Goal: Transaction & Acquisition: Subscribe to service/newsletter

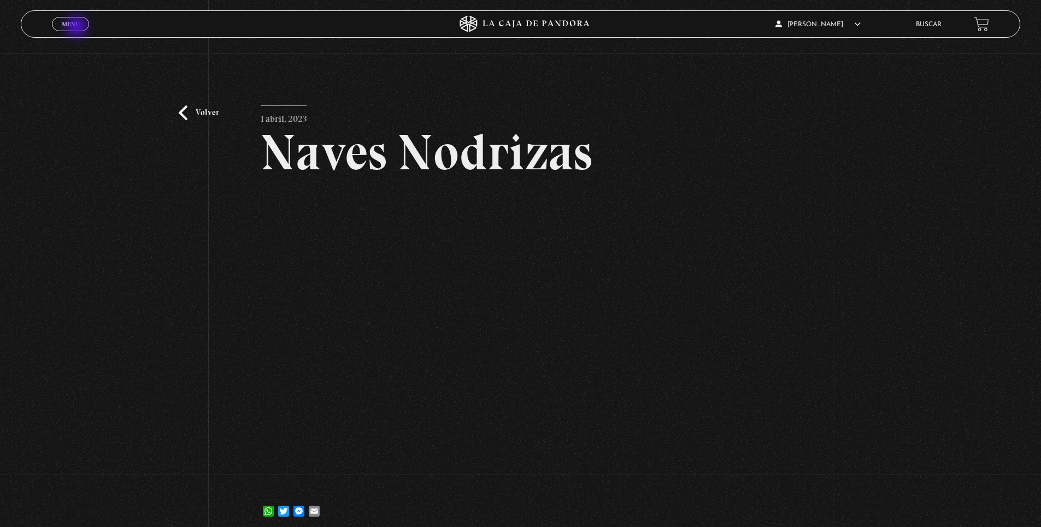
click at [78, 27] on span "Menu" at bounding box center [71, 24] width 18 height 7
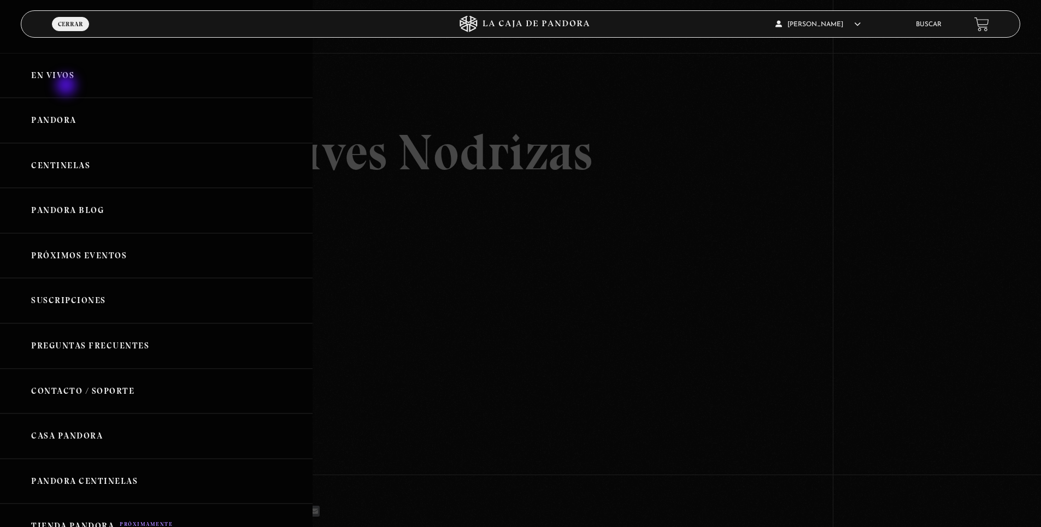
click at [67, 86] on link "En vivos" at bounding box center [156, 75] width 313 height 45
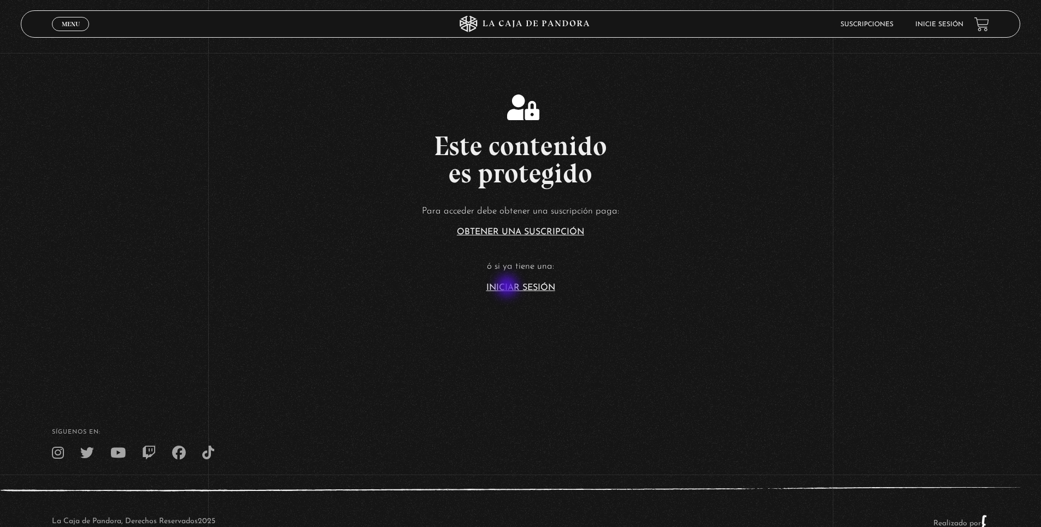
scroll to position [219, 0]
click at [537, 281] on article "Para acceder debe obtener una suscripción paga: Obtener una suscripción ó si ya…" at bounding box center [520, 246] width 1041 height 89
click at [537, 285] on link "Iniciar Sesión" at bounding box center [520, 286] width 69 height 9
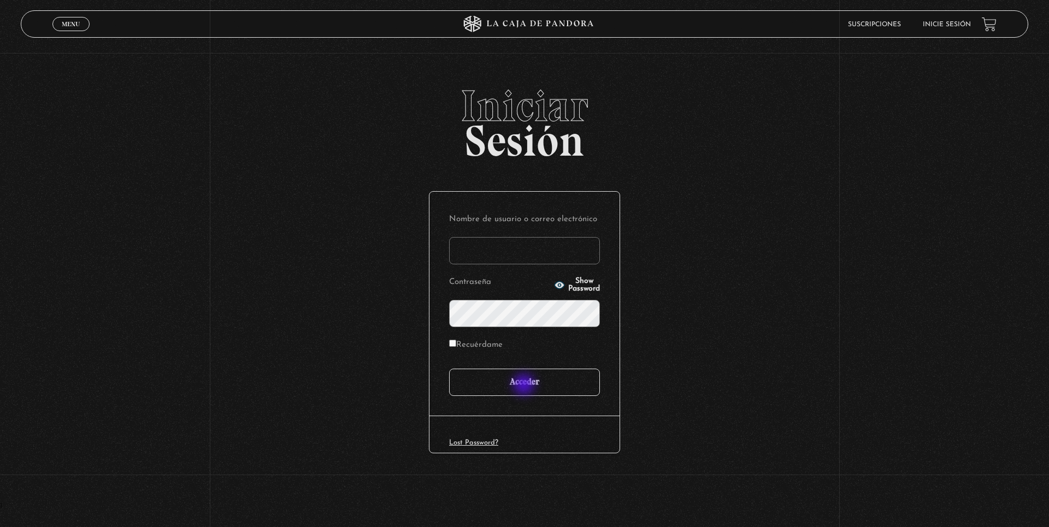
type input "[EMAIL_ADDRESS][DOMAIN_NAME]"
click at [525, 384] on input "Acceder" at bounding box center [524, 382] width 151 height 27
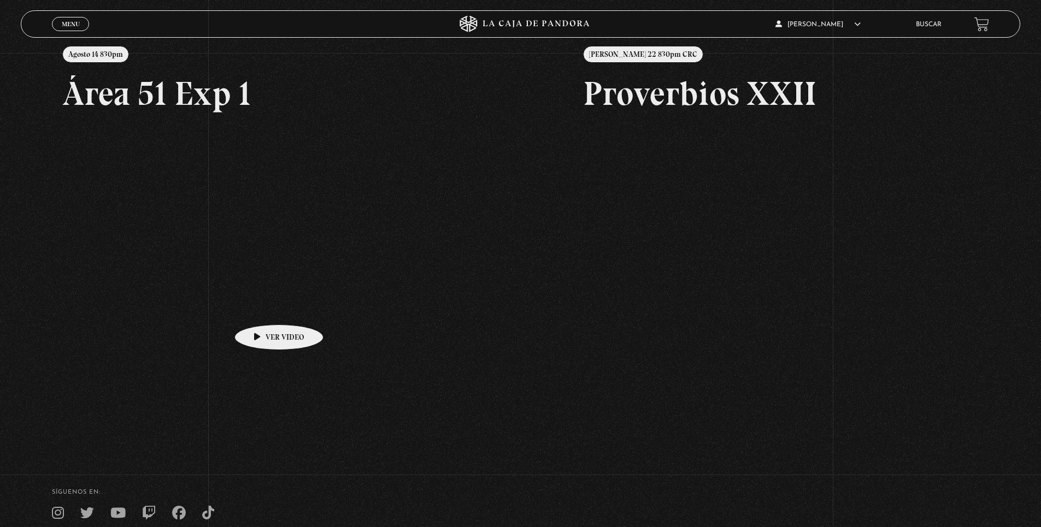
scroll to position [164, 0]
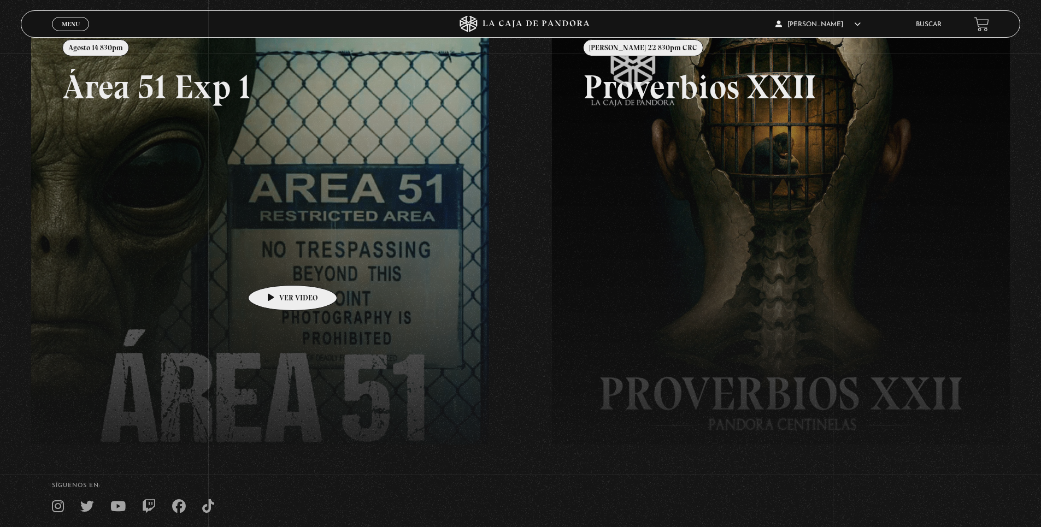
click at [275, 269] on link at bounding box center [551, 286] width 1041 height 527
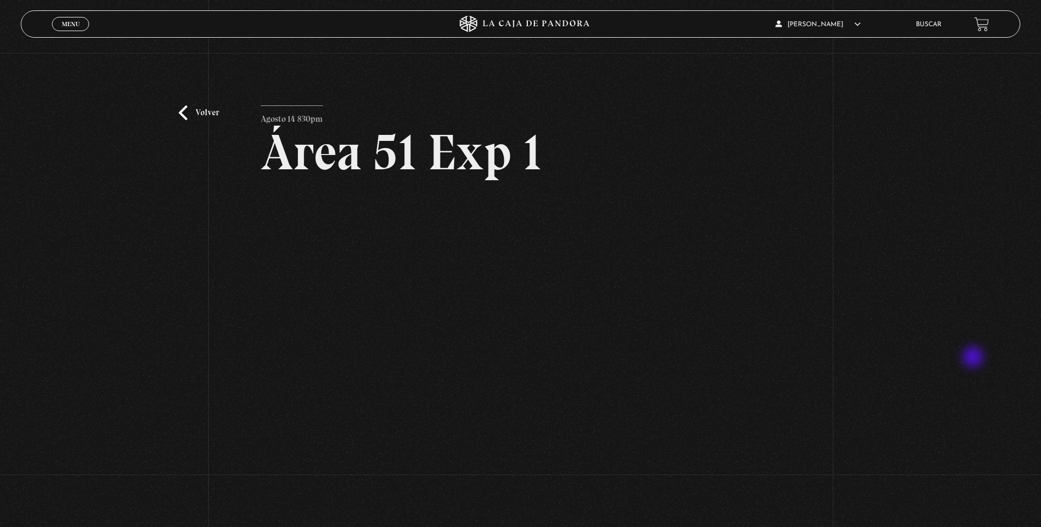
click at [975, 355] on div "Volver [DATE] 830pm Área 51 Exp 1" at bounding box center [520, 280] width 1041 height 455
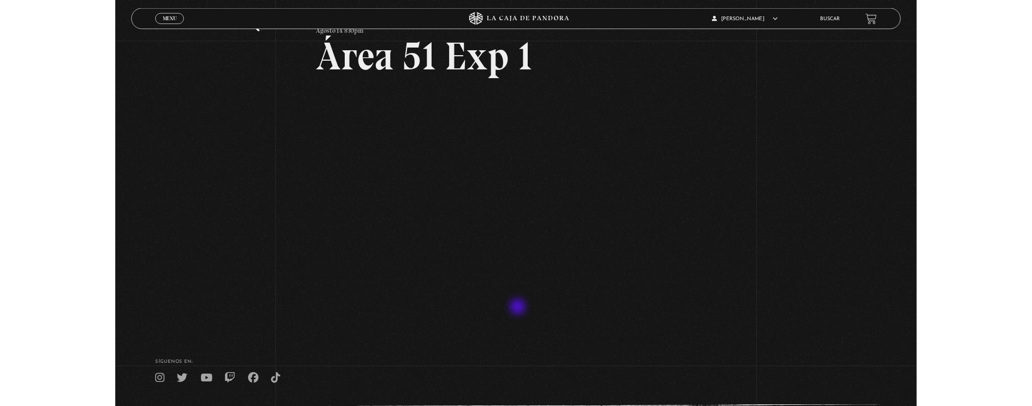
scroll to position [55, 0]
